Goal: Navigation & Orientation: Find specific page/section

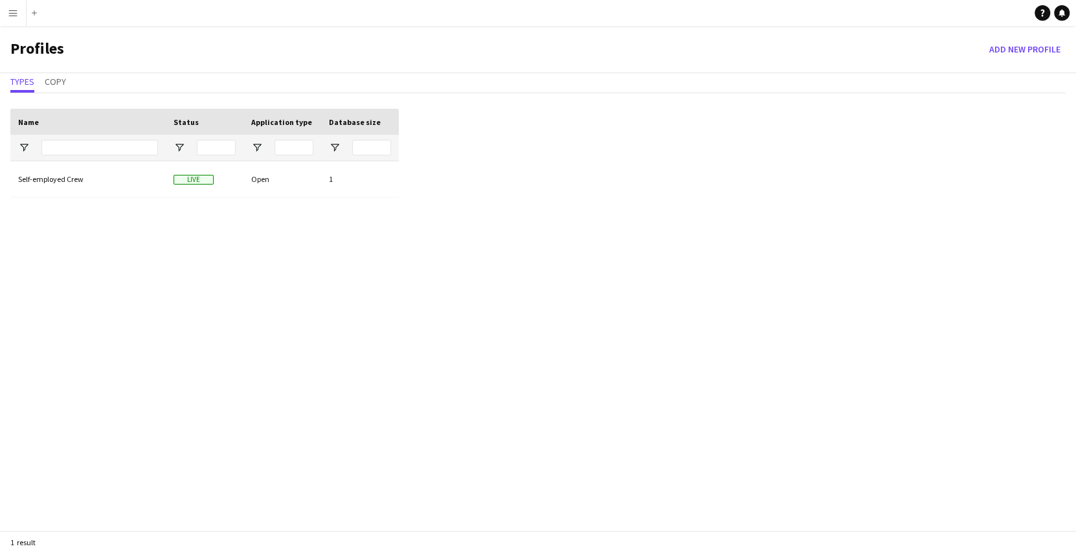
click at [10, 10] on app-icon "Menu" at bounding box center [13, 13] width 10 height 10
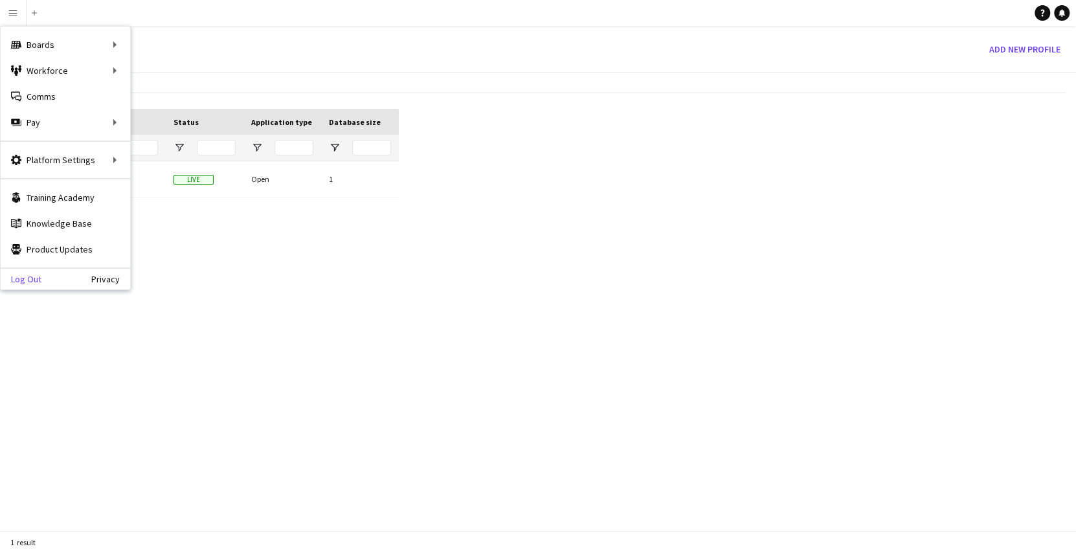
click at [25, 274] on link "Log Out" at bounding box center [21, 279] width 41 height 10
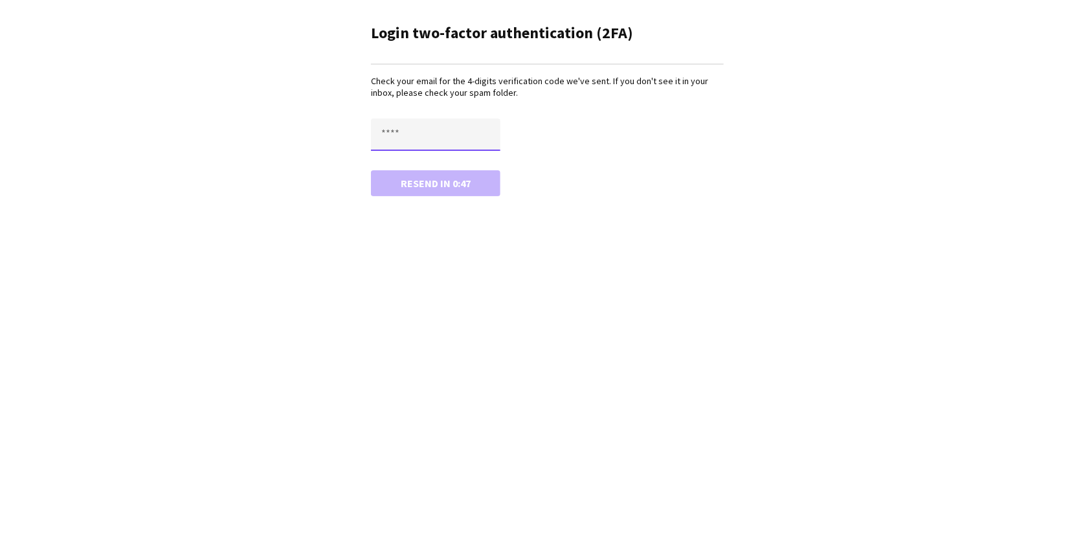
click at [400, 127] on input "text" at bounding box center [435, 134] width 129 height 32
type input "****"
click at [371, 170] on button "Resend in 0:45" at bounding box center [435, 183] width 129 height 26
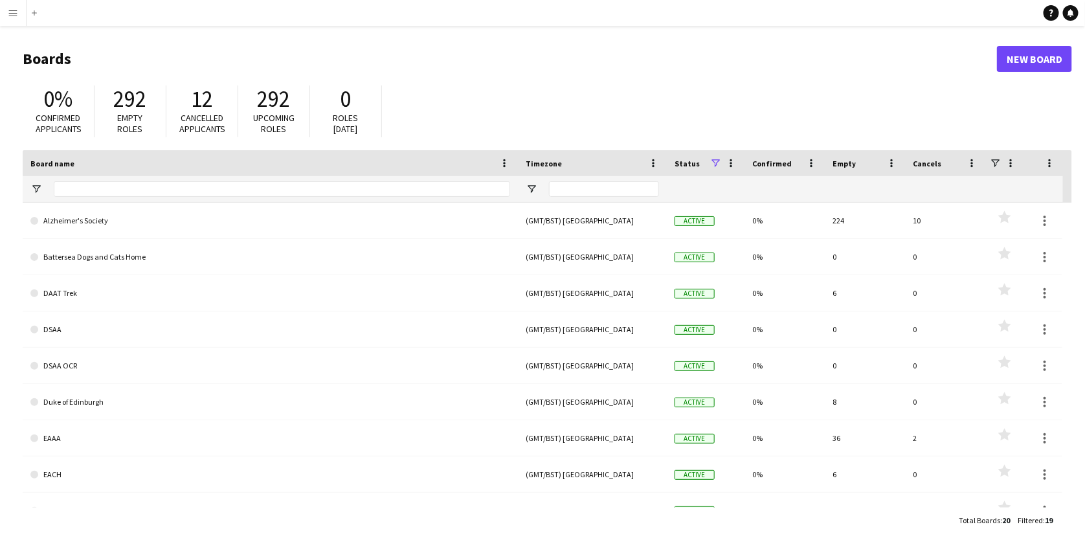
click at [17, 16] on app-icon "Menu" at bounding box center [13, 13] width 10 height 10
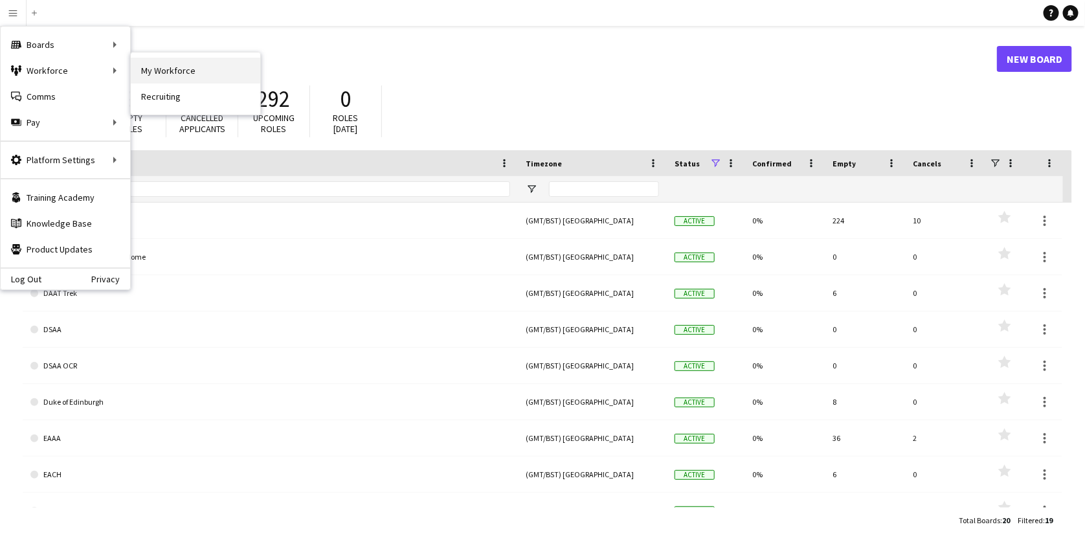
click at [155, 69] on link "My Workforce" at bounding box center [195, 71] width 129 height 26
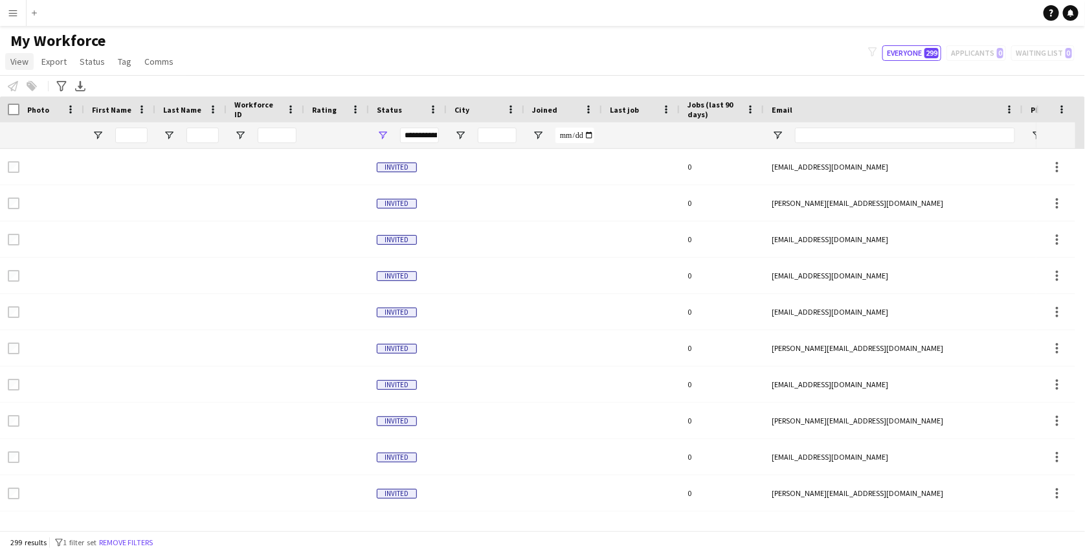
click at [26, 68] on link "View" at bounding box center [19, 61] width 28 height 17
click at [66, 129] on span "Customise view" at bounding box center [46, 128] width 61 height 12
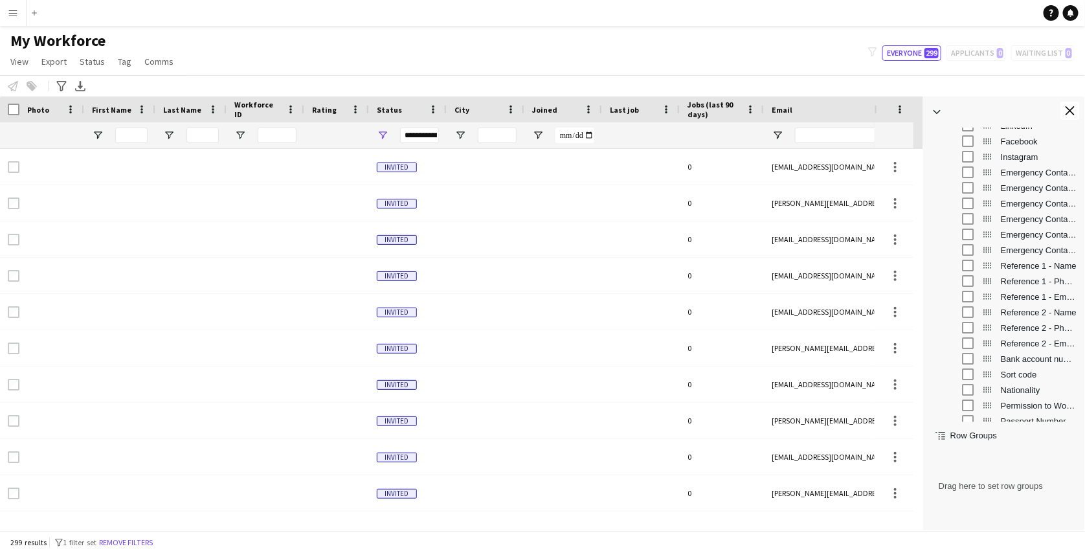
scroll to position [714, 0]
click at [1030, 312] on span "Reference 2 - Name" at bounding box center [1038, 310] width 76 height 10
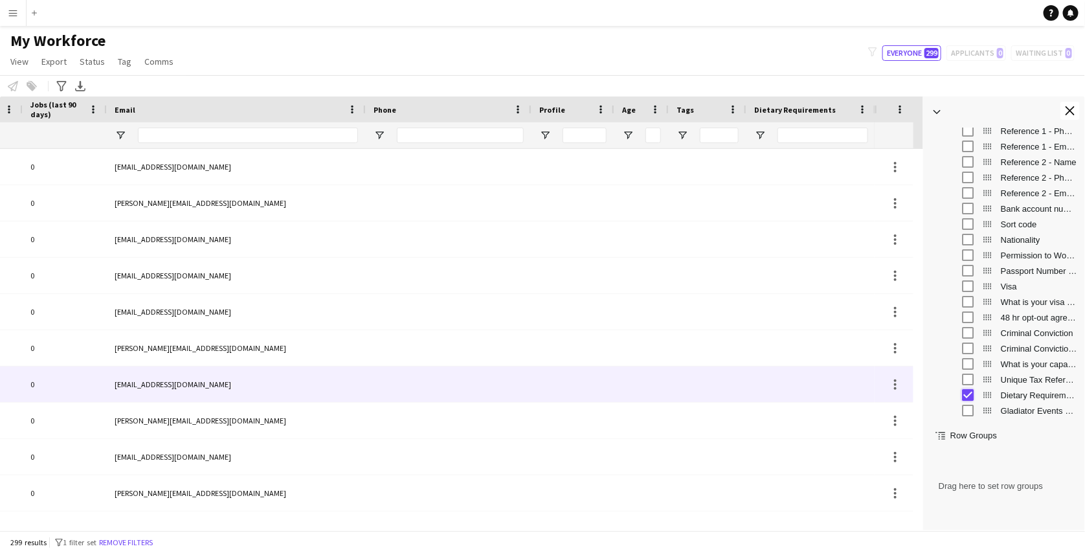
scroll to position [0, 657]
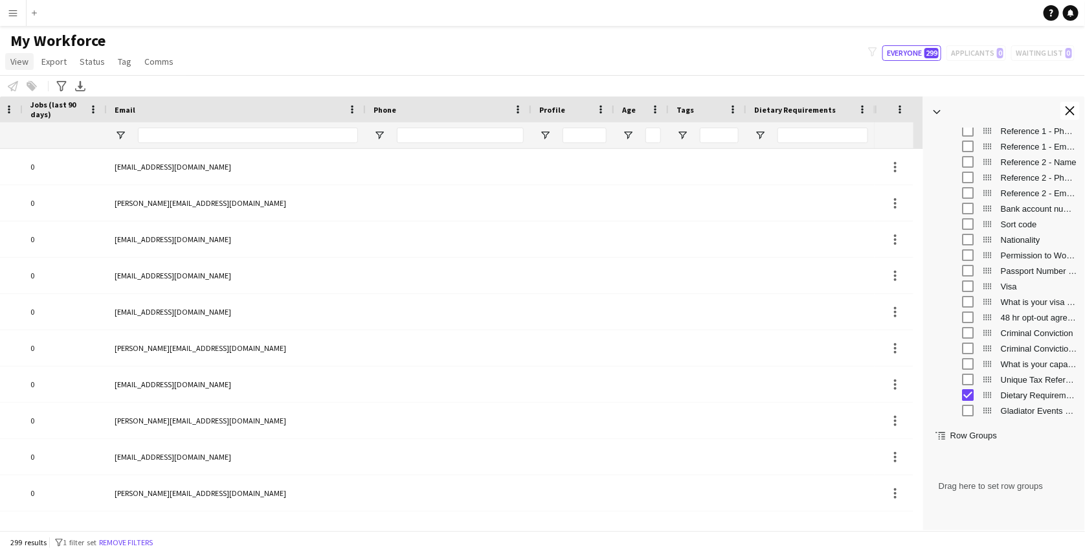
click at [19, 56] on span "View" at bounding box center [19, 62] width 18 height 12
